Goal: Task Accomplishment & Management: Use online tool/utility

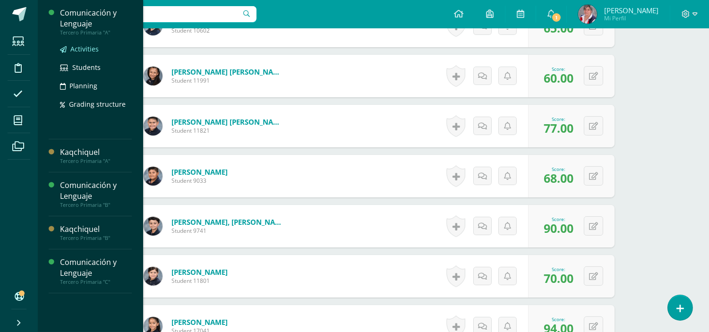
click at [86, 50] on span "Activities" at bounding box center [84, 48] width 28 height 9
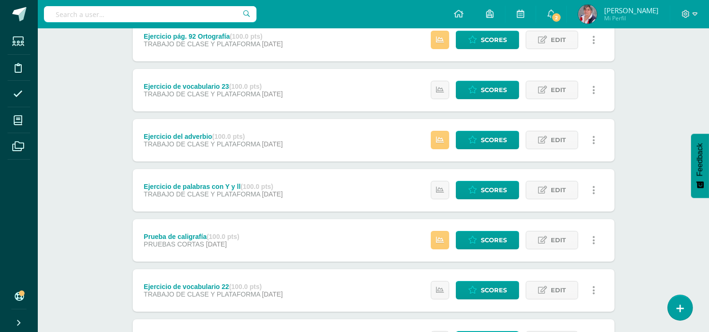
scroll to position [387, 0]
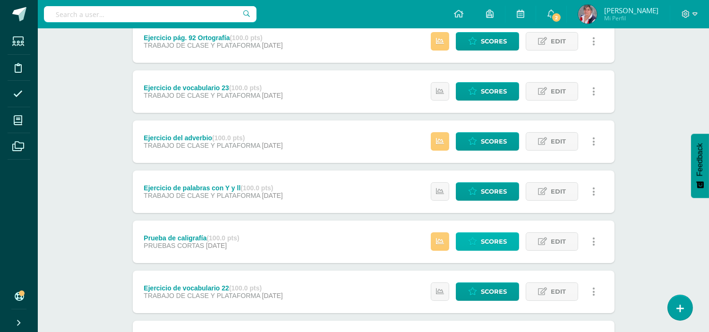
click at [492, 239] on span "Scores" at bounding box center [494, 241] width 26 height 17
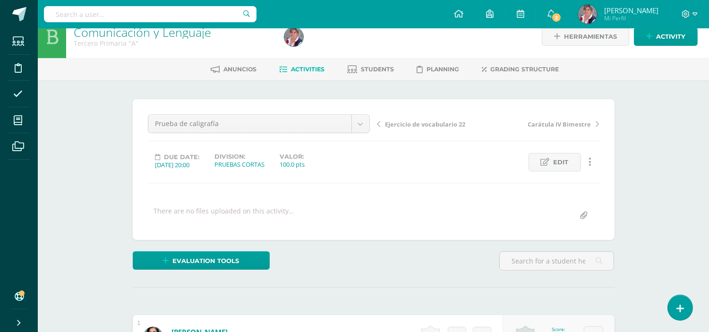
scroll to position [5, 0]
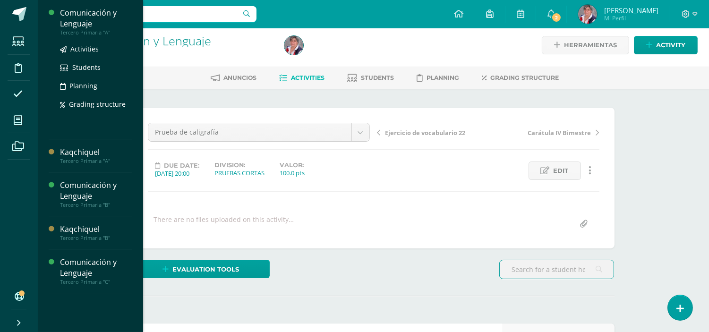
click at [87, 20] on div "Comunicación y Lenguaje" at bounding box center [96, 19] width 72 height 22
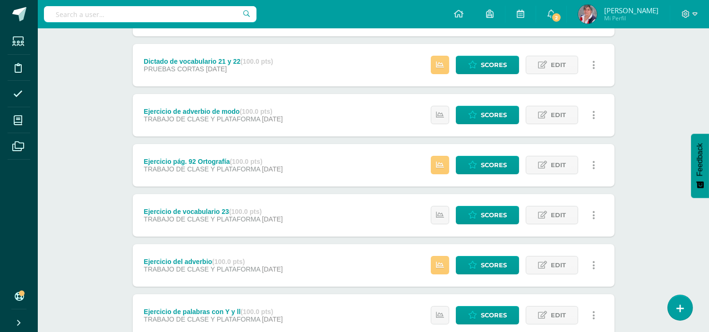
scroll to position [260, 0]
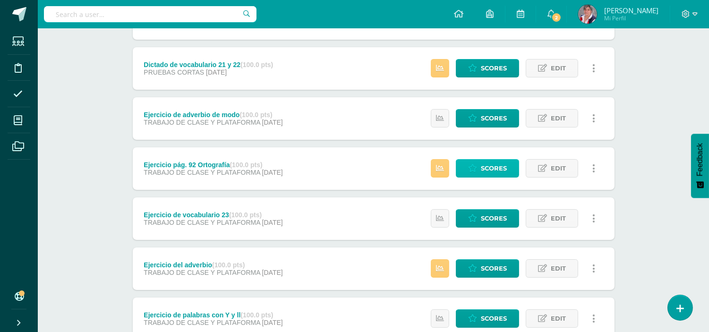
click at [490, 162] on span "Scores" at bounding box center [494, 168] width 26 height 17
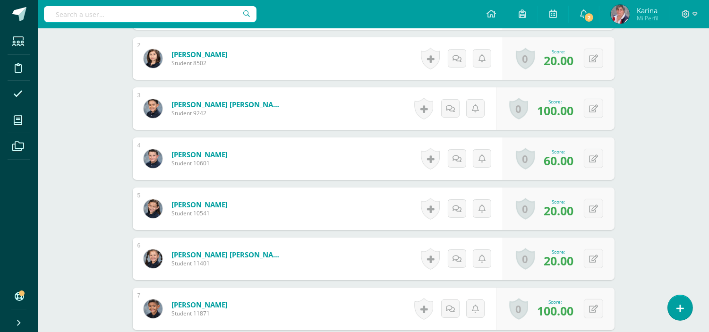
scroll to position [346, 0]
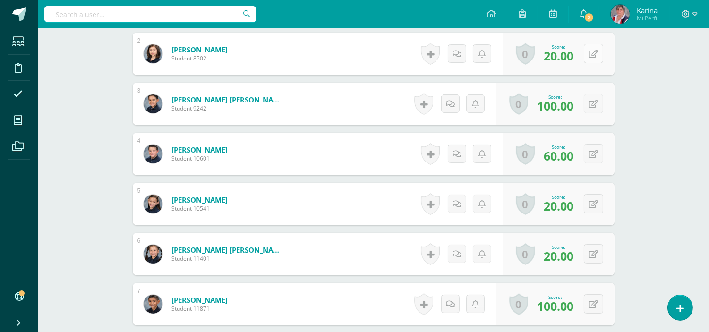
click at [588, 53] on button at bounding box center [593, 53] width 19 height 19
type input "100"
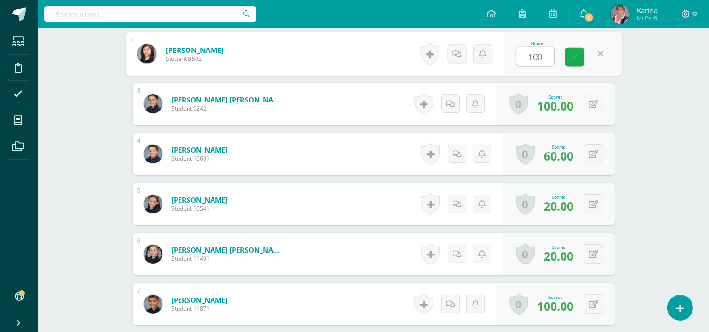
click at [570, 57] on icon at bounding box center [574, 57] width 9 height 8
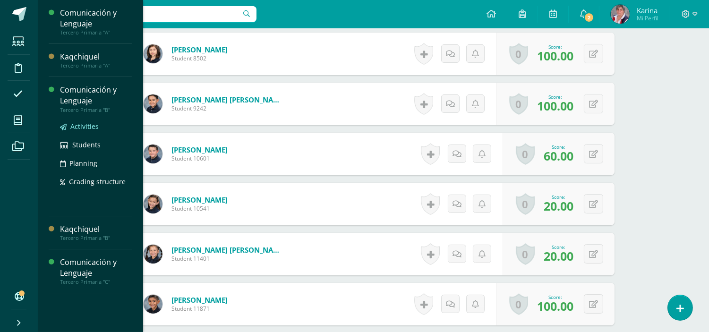
click at [90, 124] on span "Activities" at bounding box center [84, 126] width 28 height 9
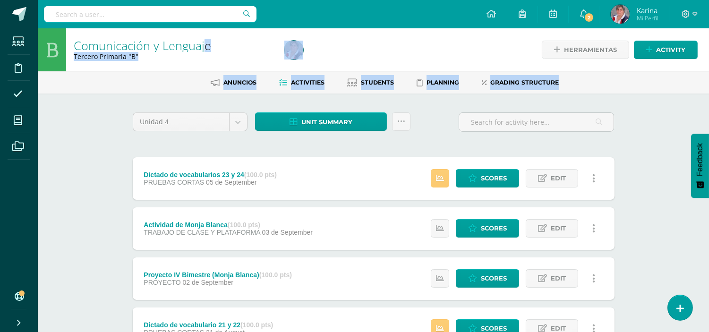
drag, startPoint x: 0, startPoint y: 0, endPoint x: 390, endPoint y: 42, distance: 391.8
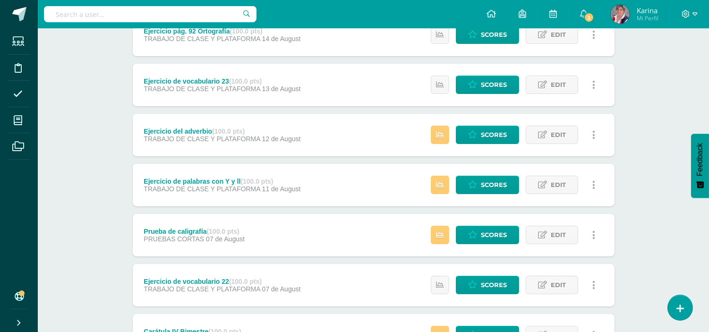
scroll to position [398, 0]
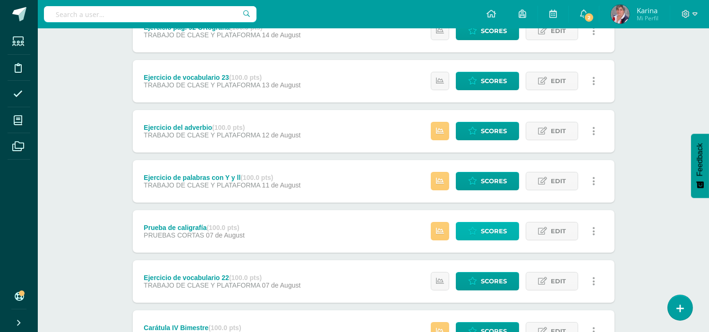
click at [494, 232] on span "Scores" at bounding box center [494, 230] width 26 height 17
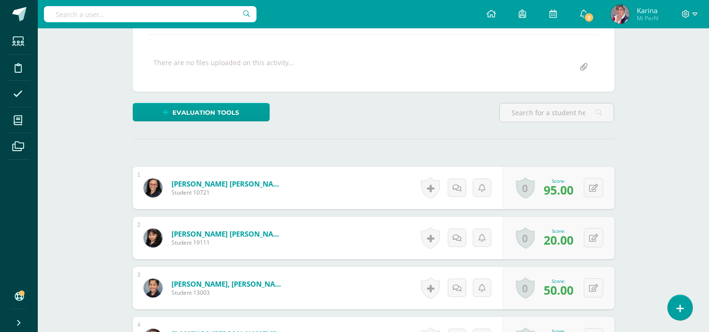
scroll to position [163, 0]
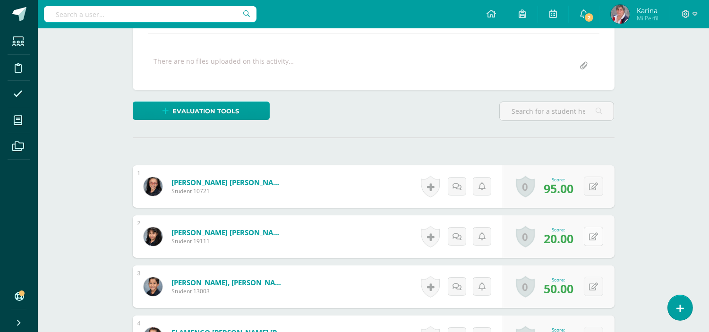
click at [591, 242] on button at bounding box center [593, 236] width 19 height 19
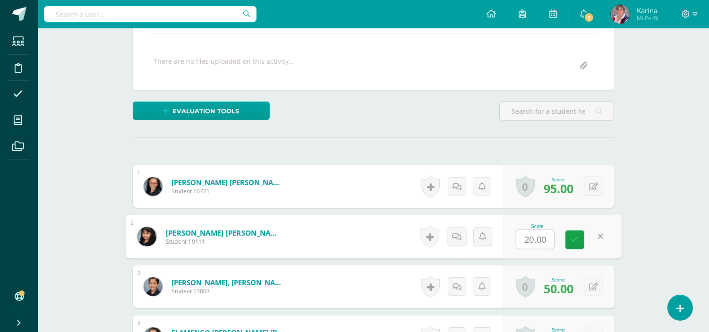
scroll to position [163, 0]
type input "85"
click at [583, 234] on link at bounding box center [574, 239] width 19 height 19
